Goal: Information Seeking & Learning: Learn about a topic

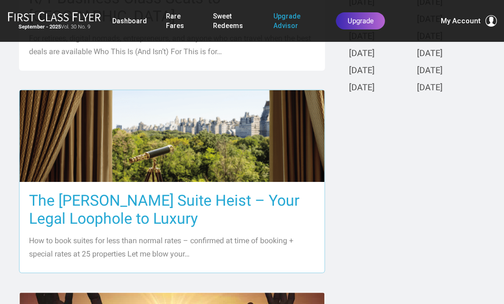
scroll to position [424, 0]
click at [204, 192] on h3 "The [PERSON_NAME] Suite Heist – Your Legal Loophole to Luxury" at bounding box center [172, 210] width 286 height 36
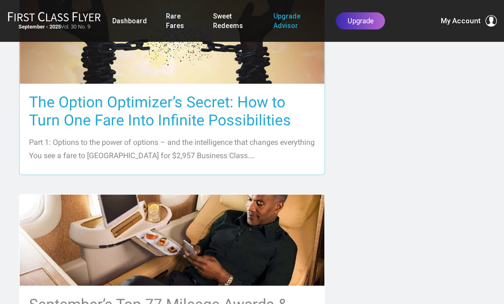
scroll to position [724, 0]
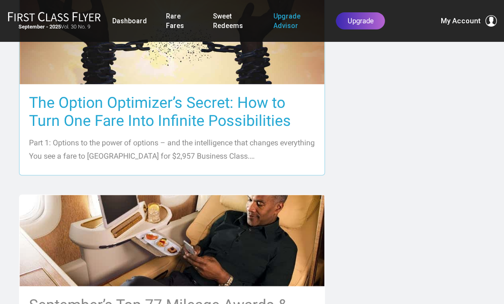
click at [220, 98] on h3 "The Option Optimizer’s Secret: How to Turn One Fare Into Infinite Possibilities" at bounding box center [172, 112] width 286 height 36
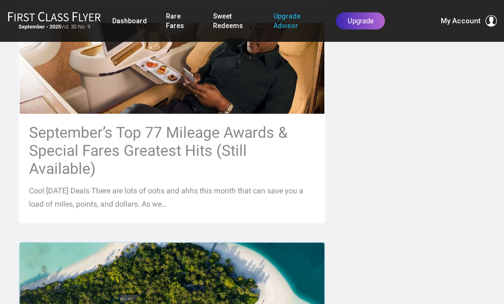
scroll to position [897, 0]
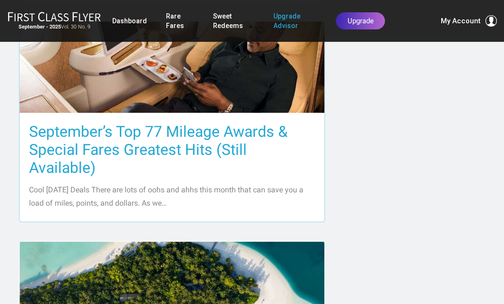
click at [194, 125] on h3 "September’s Top 77 Mileage Awards & Special Fares Greatest Hits (Still Availabl…" at bounding box center [172, 149] width 286 height 54
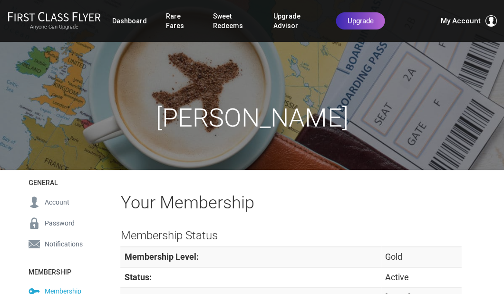
scroll to position [1, 0]
